Goal: Task Accomplishment & Management: Use online tool/utility

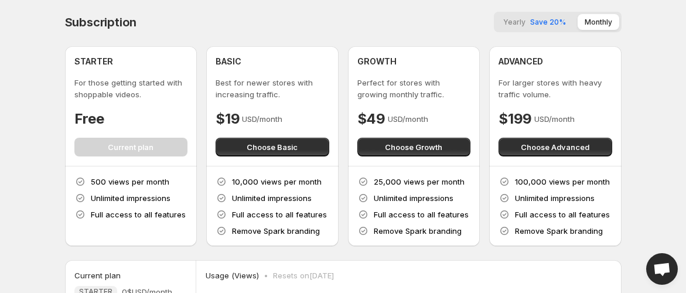
scroll to position [198, 0]
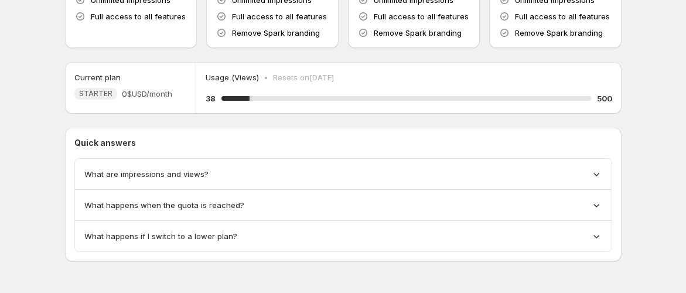
scroll to position [198, 0]
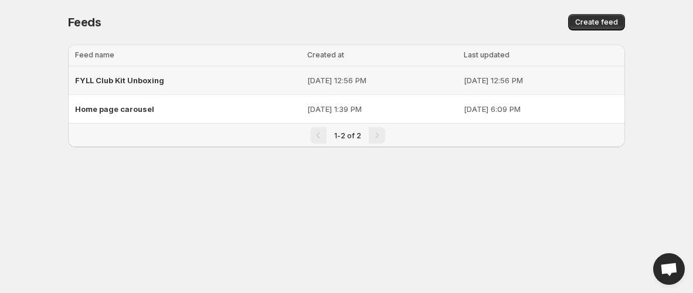
click at [124, 79] on span "FYLL Club Kit Unboxing" at bounding box center [119, 80] width 89 height 9
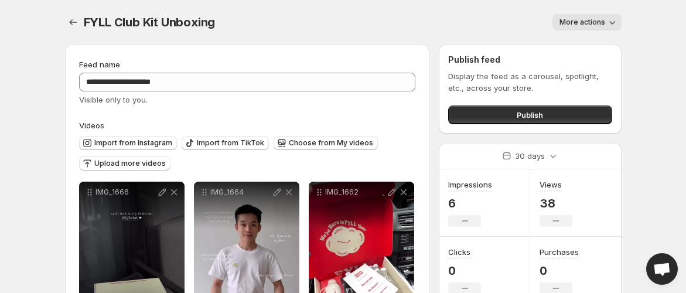
click at [595, 18] on span "More actions" at bounding box center [583, 22] width 46 height 9
